Goal: Task Accomplishment & Management: Manage account settings

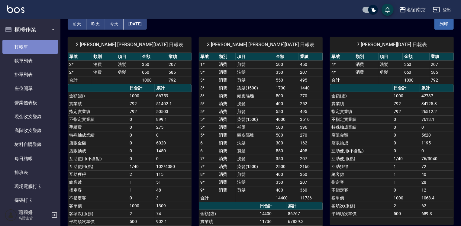
click at [31, 44] on link "打帳單" at bounding box center [30, 47] width 56 height 14
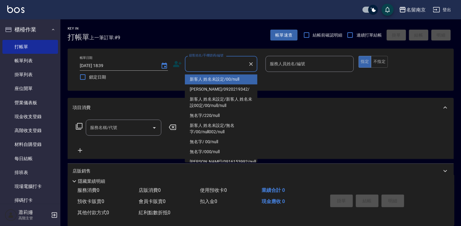
click at [211, 63] on input "顧客姓名/手機號碼/編號" at bounding box center [217, 64] width 58 height 11
click at [238, 79] on li "新客人 姓名未設定/00/null" at bounding box center [221, 79] width 73 height 10
type input "新客人 姓名未設定/00/null"
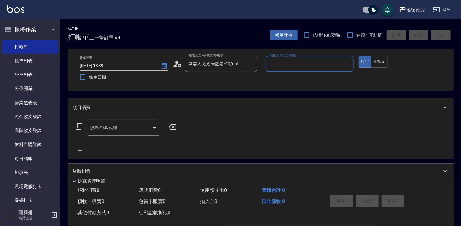
click at [296, 68] on input "服務人員姓名/編號" at bounding box center [309, 64] width 83 height 11
type input "[PERSON_NAME]-3"
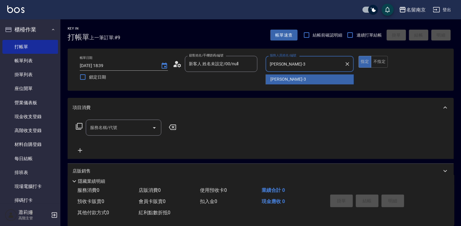
type button "true"
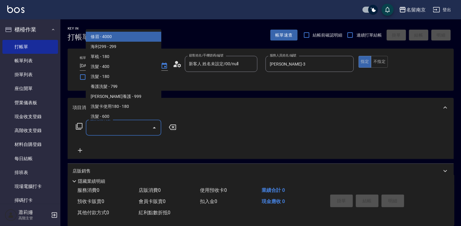
drag, startPoint x: 123, startPoint y: 129, endPoint x: 166, endPoint y: 145, distance: 45.4
click at [123, 129] on input "服務名稱/代號" at bounding box center [119, 127] width 61 height 11
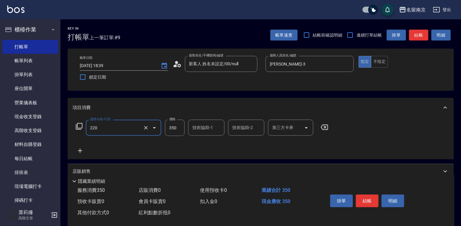
type input "洗髮(220)"
type input "[PERSON_NAME]-3"
drag, startPoint x: 164, startPoint y: 128, endPoint x: 251, endPoint y: 132, distance: 87.1
click at [202, 129] on div "服務名稱/代號 洗髮(220) 服務名稱/代號 價格 350 價格 技術協助-1 [PERSON_NAME]-3 技術協助-1 技術協助-2 技術協助-2 第…" at bounding box center [203, 128] width 260 height 16
click at [182, 128] on input "350" at bounding box center [175, 128] width 20 height 16
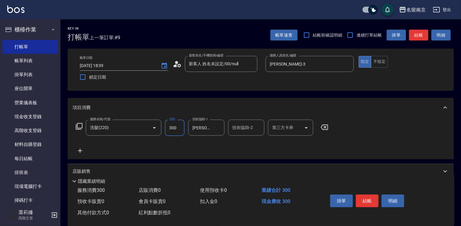
type input "300"
click at [78, 151] on icon at bounding box center [80, 151] width 4 height 4
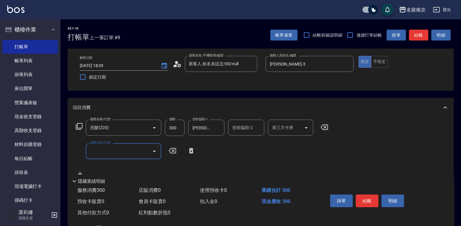
click at [109, 150] on input "服務名稱/代號" at bounding box center [119, 151] width 61 height 11
type input "剪髮卡(304)"
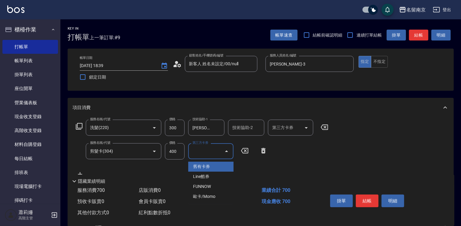
click at [208, 154] on input "第三方卡券" at bounding box center [206, 151] width 31 height 11
click at [209, 164] on span "舊有卡券" at bounding box center [210, 167] width 45 height 10
type input "舊有卡券"
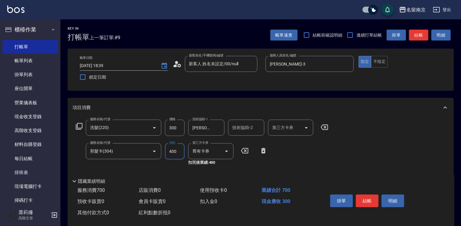
click at [172, 151] on input "400" at bounding box center [175, 151] width 20 height 16
type input "450"
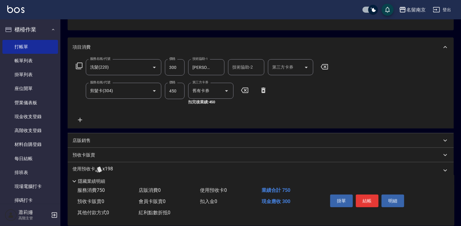
click at [87, 158] on p "預收卡販賣" at bounding box center [84, 155] width 23 height 6
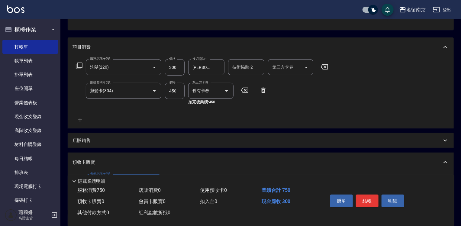
scroll to position [121, 0]
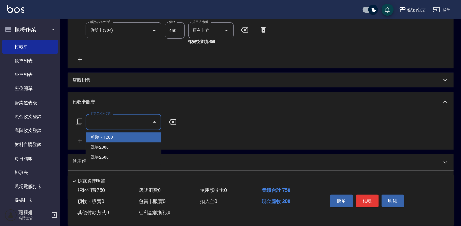
click at [112, 125] on input "卡券名稱/代號" at bounding box center [119, 122] width 61 height 11
click at [123, 137] on span "剪髮卡1200" at bounding box center [124, 137] width 76 height 10
type input "剪髮卡1200(303)"
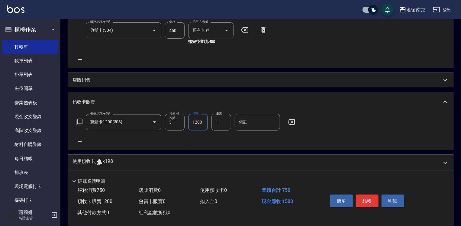
click at [191, 125] on input "1200" at bounding box center [198, 122] width 20 height 16
type input "1350"
click at [365, 198] on button "結帳" at bounding box center [367, 201] width 23 height 13
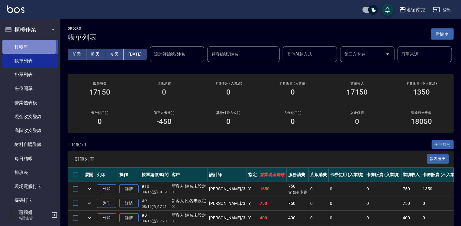
click at [28, 46] on link "打帳單" at bounding box center [30, 47] width 56 height 14
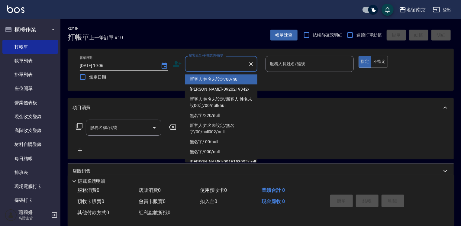
click at [200, 61] on input "顧客姓名/手機號碼/編號" at bounding box center [217, 64] width 58 height 11
type input "新客人 姓名未設定/00/null"
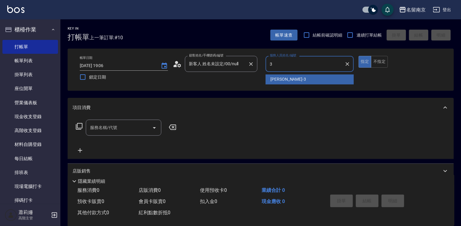
type input "[PERSON_NAME]-3"
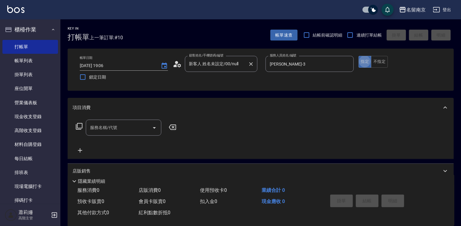
type button "true"
click at [114, 133] on div "服務名稱/代號" at bounding box center [124, 128] width 76 height 16
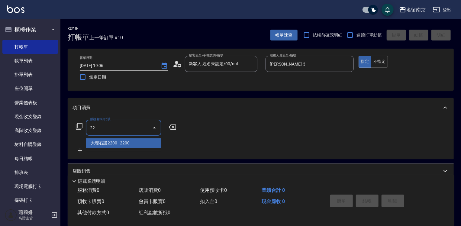
type input "220"
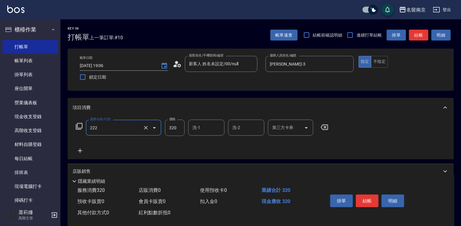
type input "洗髮卡使用320(222)"
type input "320"
type input "Terrisa-7"
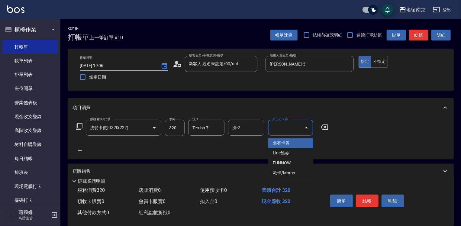
drag, startPoint x: 280, startPoint y: 126, endPoint x: 280, endPoint y: 133, distance: 7.0
click at [280, 126] on input "第三方卡券" at bounding box center [286, 127] width 31 height 11
click at [275, 144] on span "舊有卡券" at bounding box center [290, 143] width 45 height 10
type input "舊有卡券"
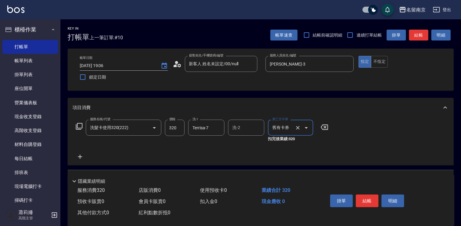
click at [82, 158] on icon at bounding box center [80, 156] width 15 height 7
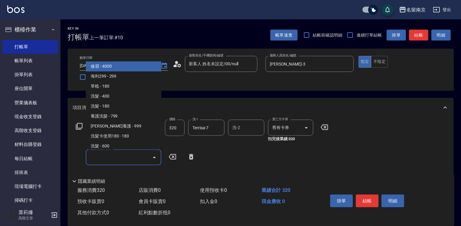
click at [106, 155] on input "服務名稱/代號" at bounding box center [119, 157] width 61 height 11
click at [81, 124] on icon at bounding box center [79, 126] width 7 height 7
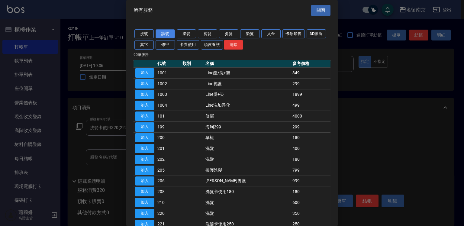
click at [167, 34] on button "護髮" at bounding box center [165, 33] width 19 height 9
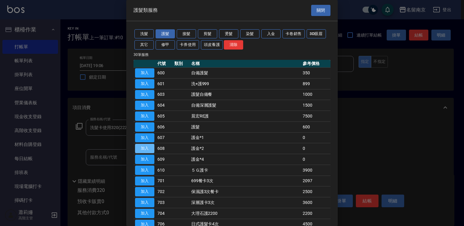
drag, startPoint x: 146, startPoint y: 150, endPoint x: 287, endPoint y: 149, distance: 140.3
click at [149, 149] on button "加入" at bounding box center [144, 148] width 19 height 9
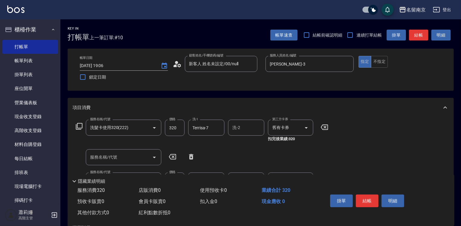
scroll to position [60, 0]
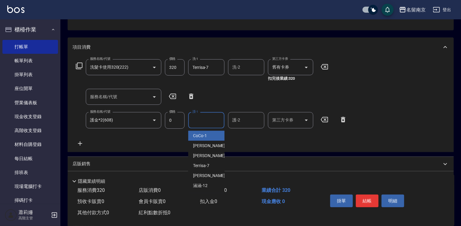
drag, startPoint x: 196, startPoint y: 118, endPoint x: 223, endPoint y: 129, distance: 29.0
click at [202, 117] on input "護-1" at bounding box center [206, 120] width 31 height 11
type input "Terrisa-7"
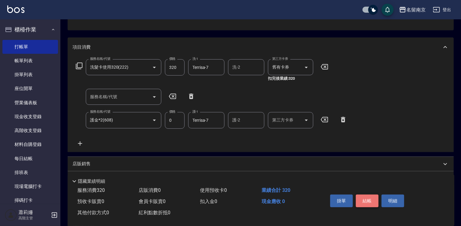
click at [374, 200] on button "結帳" at bounding box center [367, 201] width 23 height 13
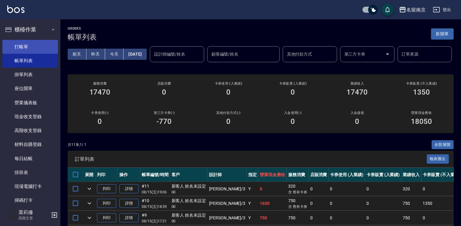
click at [24, 46] on link "打帳單" at bounding box center [30, 47] width 56 height 14
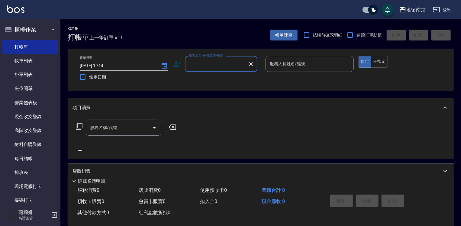
click at [207, 69] on div "顧客姓名/手機號碼/編號" at bounding box center [221, 64] width 73 height 16
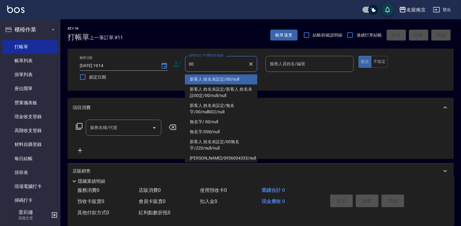
type input "新客人 姓名未設定/00/null"
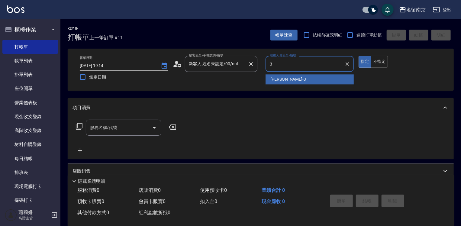
type input "[PERSON_NAME]-3"
type button "true"
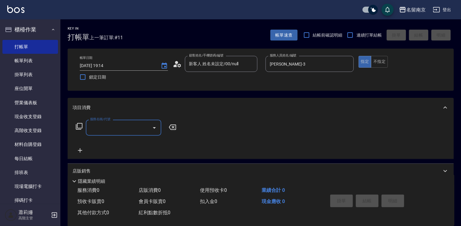
click at [120, 123] on input "服務名稱/代號" at bounding box center [119, 127] width 61 height 11
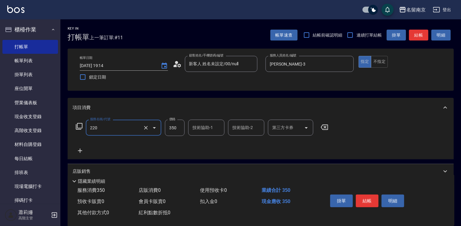
type input "洗髮(220)"
type input "[PERSON_NAME]-3"
click at [78, 149] on icon at bounding box center [80, 150] width 15 height 7
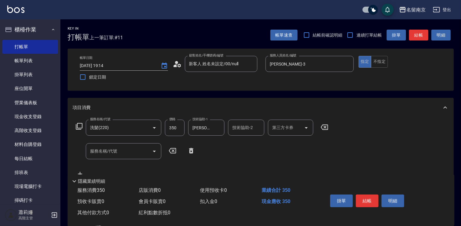
click at [77, 125] on icon at bounding box center [79, 126] width 7 height 7
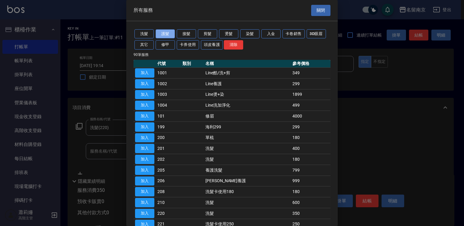
click at [167, 34] on button "護髮" at bounding box center [165, 33] width 19 height 9
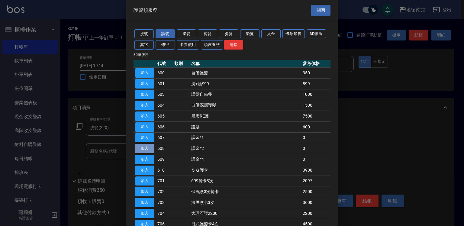
click at [145, 145] on button "加入" at bounding box center [144, 148] width 19 height 9
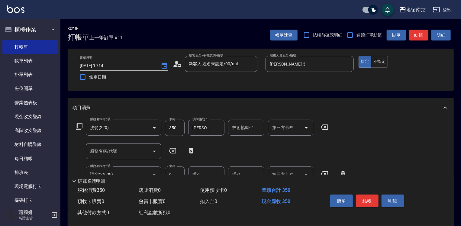
scroll to position [30, 0]
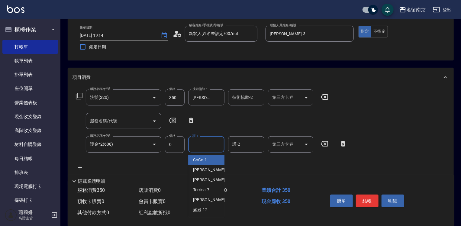
click at [204, 144] on input "護-1" at bounding box center [206, 144] width 31 height 11
type input "[PERSON_NAME]-3"
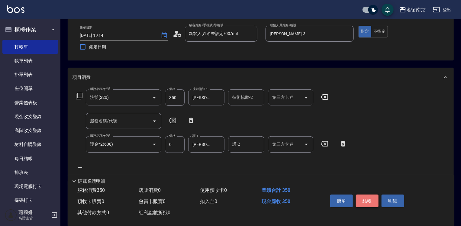
click at [365, 201] on button "結帳" at bounding box center [367, 201] width 23 height 13
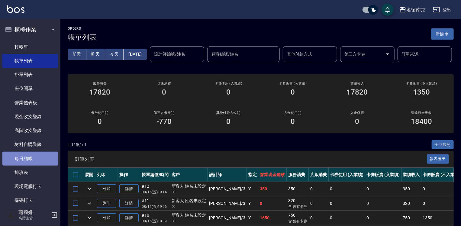
click at [35, 156] on link "每日結帳" at bounding box center [30, 159] width 56 height 14
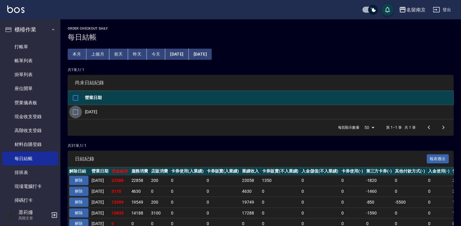
click at [78, 112] on input "checkbox" at bounding box center [75, 112] width 13 height 13
checkbox input "true"
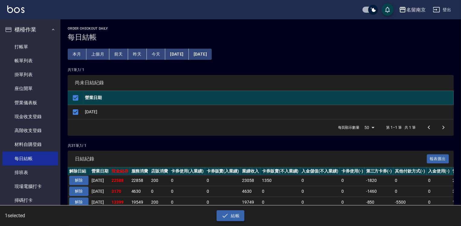
click at [238, 215] on button "結帳" at bounding box center [231, 215] width 28 height 11
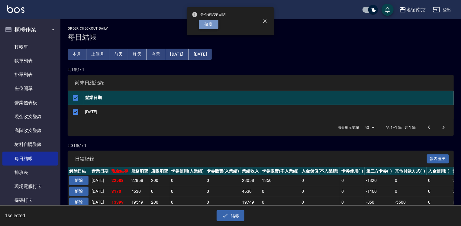
click at [213, 21] on button "確定" at bounding box center [208, 24] width 19 height 9
checkbox input "false"
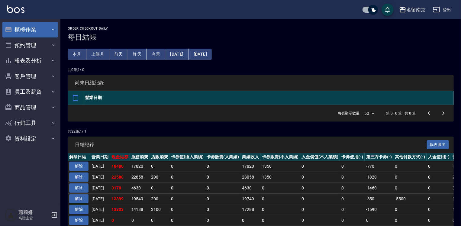
click at [26, 29] on button "櫃檯作業" at bounding box center [30, 30] width 56 height 16
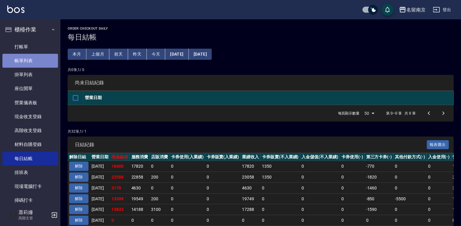
click at [36, 59] on link "帳單列表" at bounding box center [30, 61] width 56 height 14
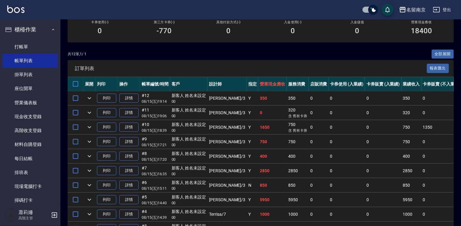
scroll to position [176, 0]
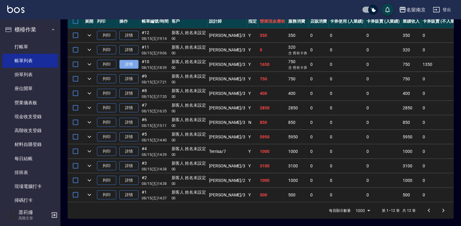
click at [136, 60] on link "詳情" at bounding box center [128, 64] width 19 height 9
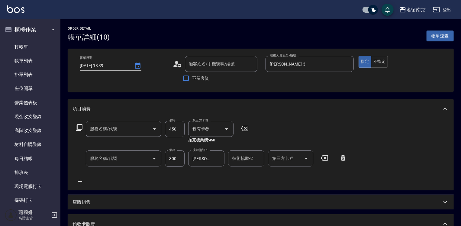
type input "[DATE] 18:39"
type input "[PERSON_NAME]-3"
type input "剪髮卡1200(303)"
type input "新客人 姓名未設定/00/null"
type input "剪髮卡(304)"
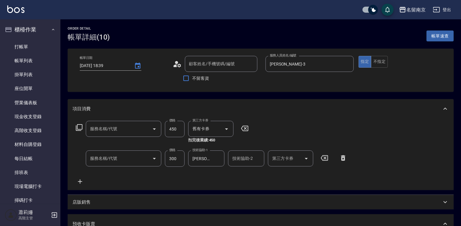
type input "洗髮(220)"
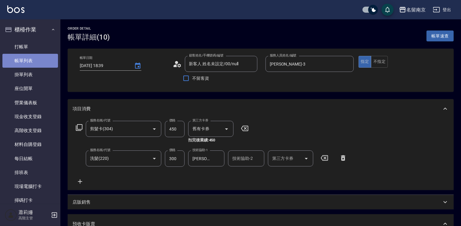
click at [37, 59] on link "帳單列表" at bounding box center [30, 61] width 56 height 14
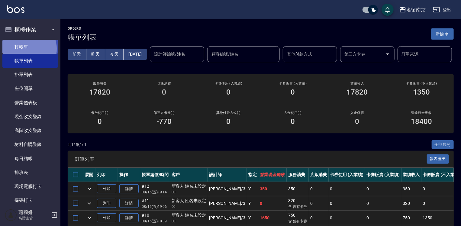
click at [27, 49] on link "打帳單" at bounding box center [30, 47] width 56 height 14
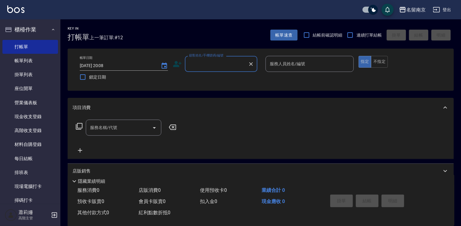
click at [229, 67] on input "顧客姓名/手機號碼/編號" at bounding box center [217, 64] width 58 height 11
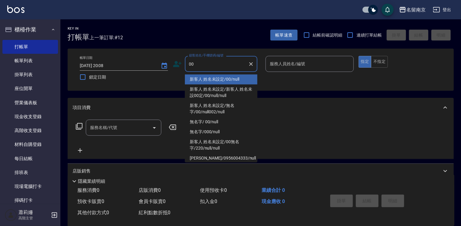
type input "新客人 姓名未設定/00/null"
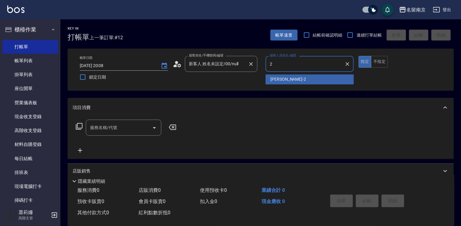
type input "Jenny-2"
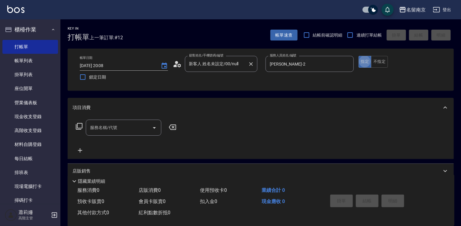
type button "true"
click at [124, 128] on input "服務名稱/代號" at bounding box center [119, 127] width 61 height 11
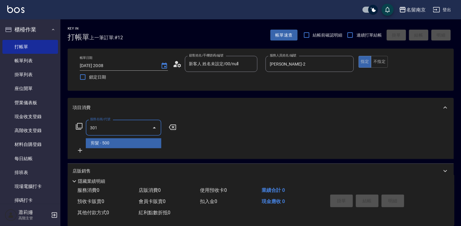
type input "剪髮(301)"
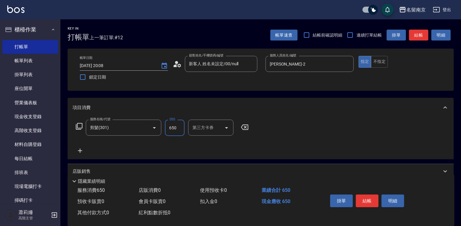
type input "650"
click at [371, 197] on button "結帳" at bounding box center [367, 201] width 23 height 13
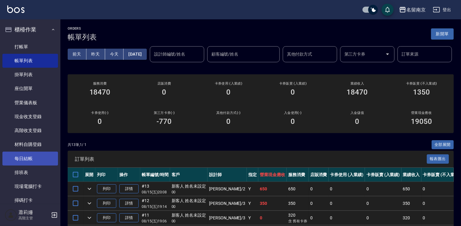
click at [34, 154] on link "每日結帳" at bounding box center [30, 159] width 56 height 14
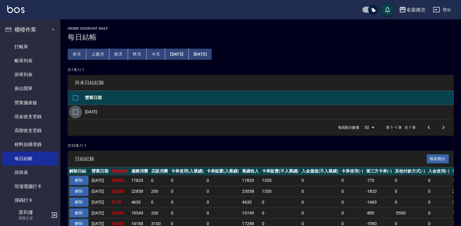
click at [74, 111] on input "checkbox" at bounding box center [75, 112] width 13 height 13
checkbox input "true"
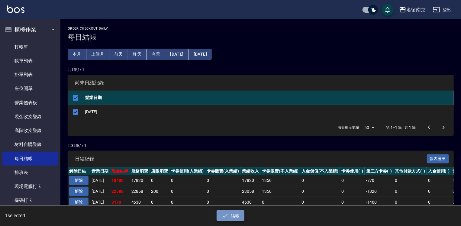
click at [236, 217] on button "結帳" at bounding box center [231, 215] width 28 height 11
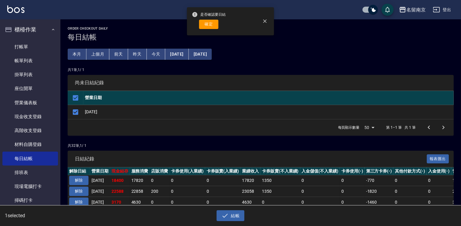
drag, startPoint x: 210, startPoint y: 27, endPoint x: 218, endPoint y: 23, distance: 8.4
click at [210, 27] on button "確定" at bounding box center [208, 24] width 19 height 9
checkbox input "false"
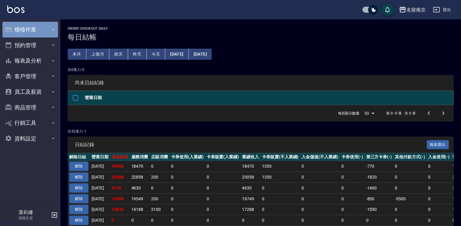
click at [23, 29] on button "櫃檯作業" at bounding box center [30, 30] width 56 height 16
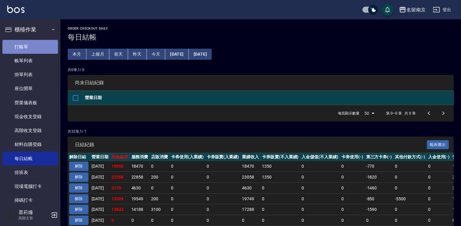
click at [37, 43] on link "打帳單" at bounding box center [30, 47] width 56 height 14
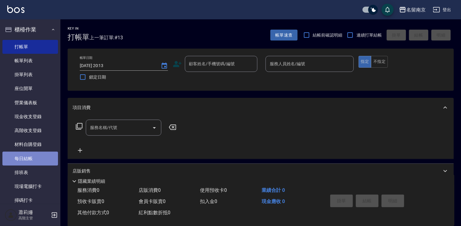
click at [30, 155] on link "每日結帳" at bounding box center [30, 159] width 56 height 14
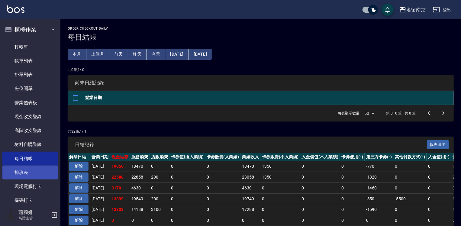
scroll to position [60, 0]
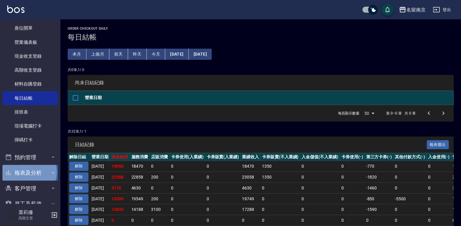
click at [27, 172] on button "報表及分析" at bounding box center [30, 173] width 56 height 16
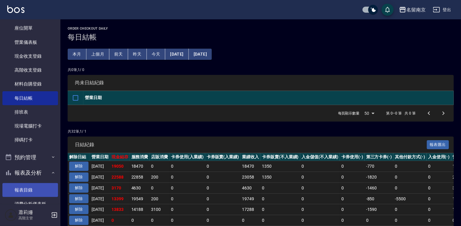
click at [30, 186] on link "報表目錄" at bounding box center [30, 190] width 56 height 14
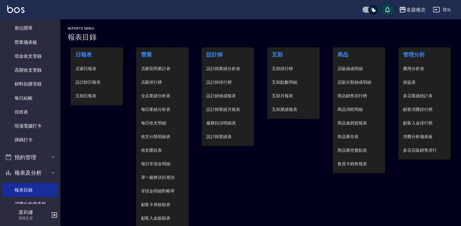
click at [89, 81] on span "設計師日報表" at bounding box center [97, 82] width 43 height 6
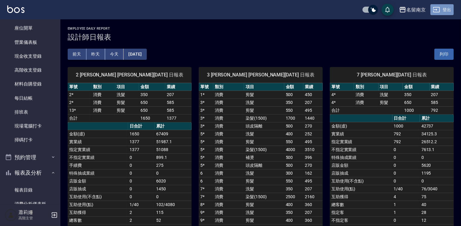
click at [450, 10] on button "登出" at bounding box center [442, 9] width 23 height 11
